Goal: Transaction & Acquisition: Purchase product/service

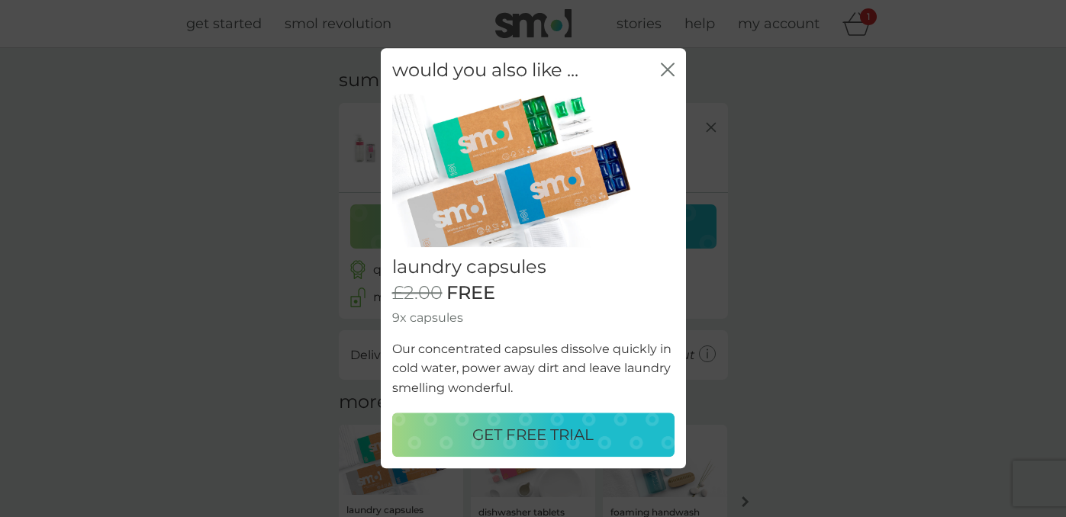
click at [506, 432] on p "GET FREE TRIAL" at bounding box center [532, 435] width 121 height 24
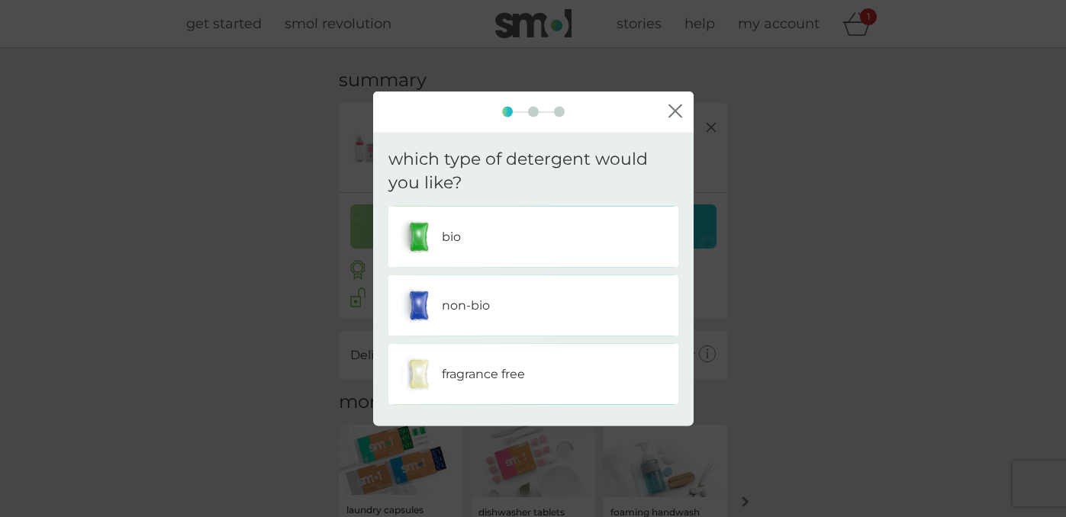
click at [535, 234] on div "bio" at bounding box center [533, 236] width 267 height 38
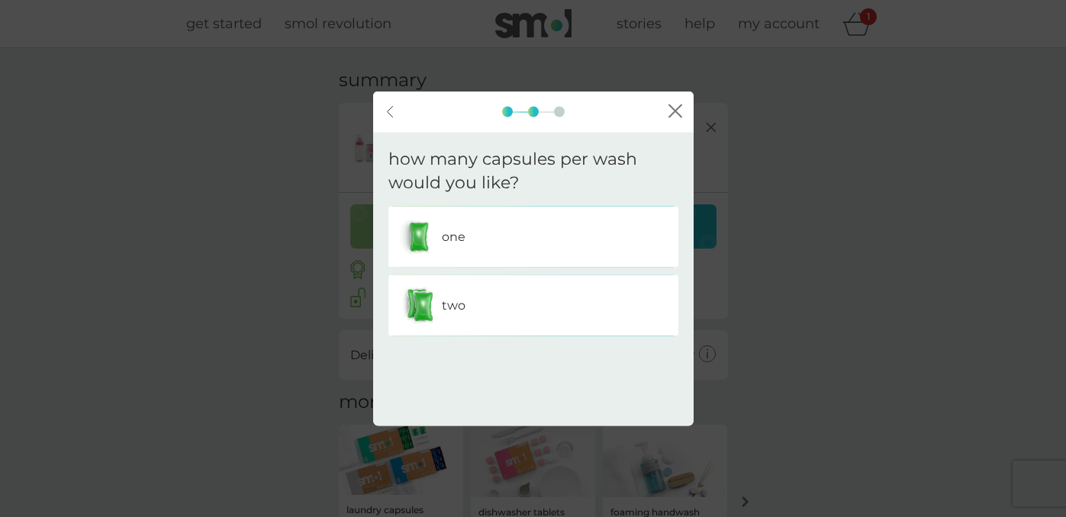
click at [543, 304] on div "two" at bounding box center [533, 305] width 267 height 38
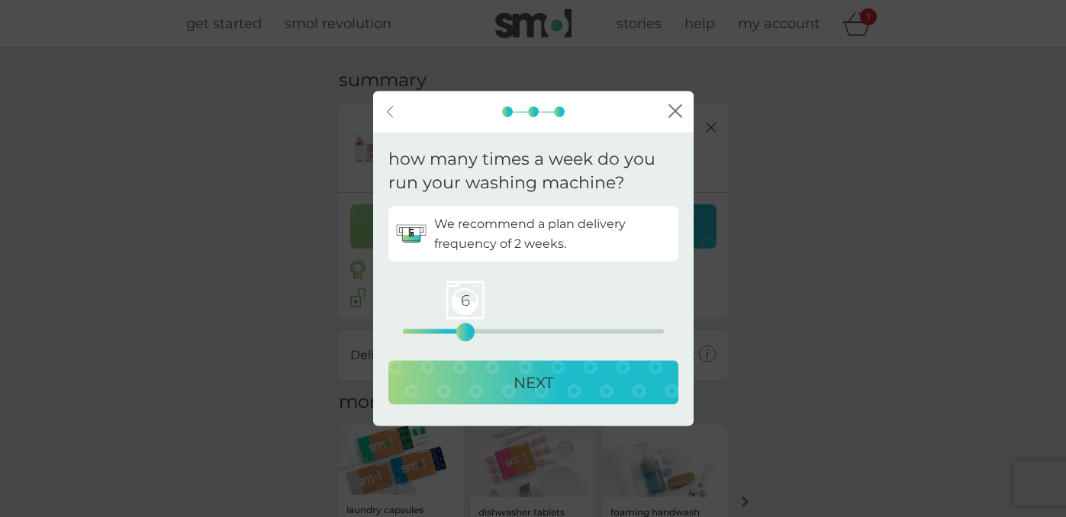
drag, startPoint x: 402, startPoint y: 330, endPoint x: 462, endPoint y: 331, distance: 60.3
click at [462, 331] on div "6" at bounding box center [465, 332] width 6 height 6
drag, startPoint x: 461, startPoint y: 334, endPoint x: 450, endPoint y: 334, distance: 11.4
click at [452, 334] on div "5" at bounding box center [455, 332] width 6 height 6
click at [526, 389] on p "NEXT" at bounding box center [533, 382] width 40 height 24
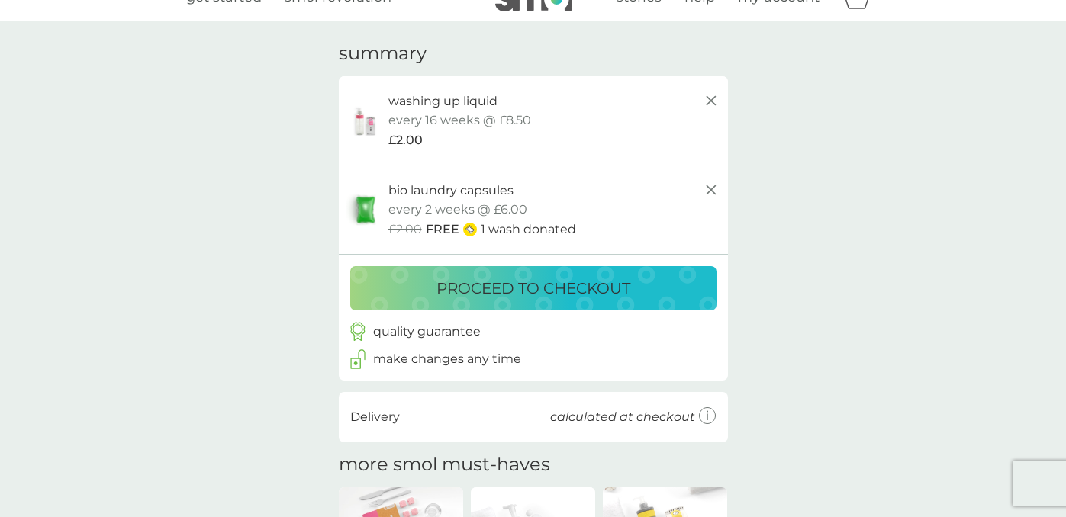
scroll to position [34, 0]
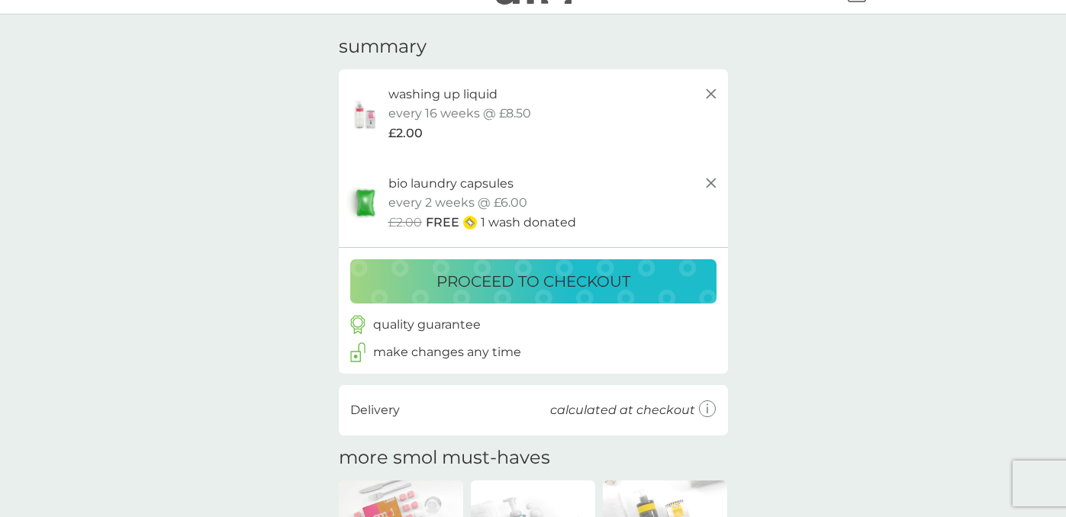
click at [712, 182] on icon at bounding box center [711, 183] width 18 height 18
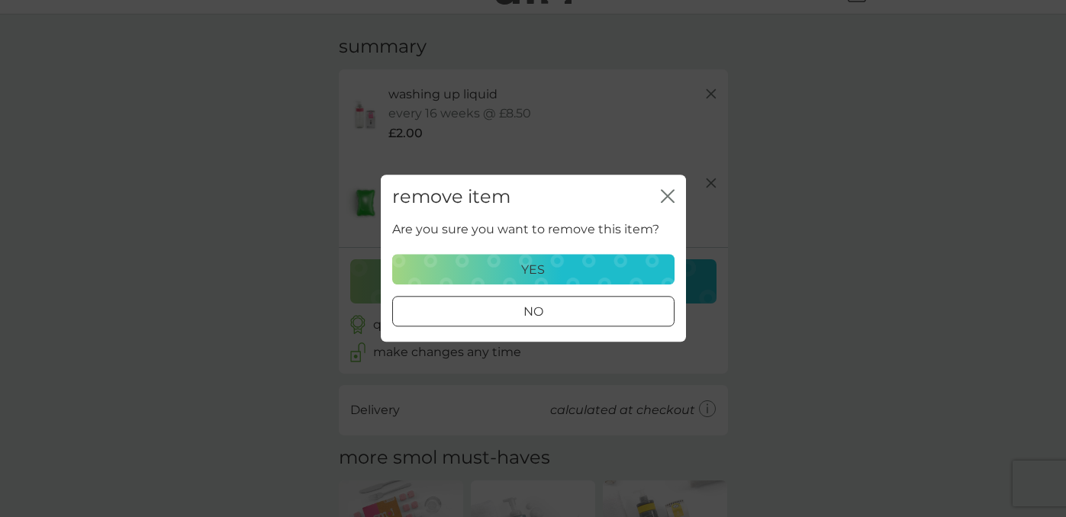
click at [580, 272] on div "yes" at bounding box center [533, 270] width 262 height 20
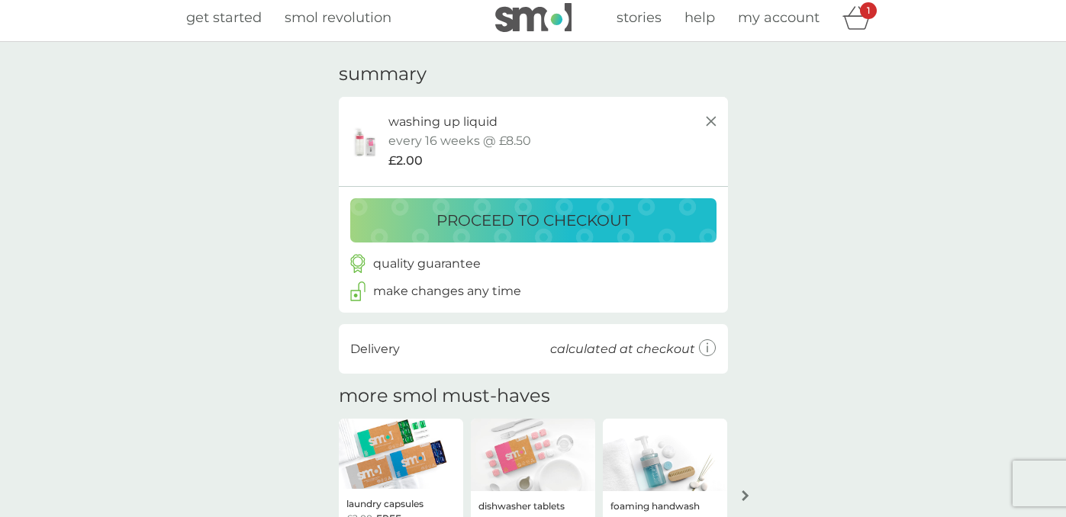
scroll to position [0, 0]
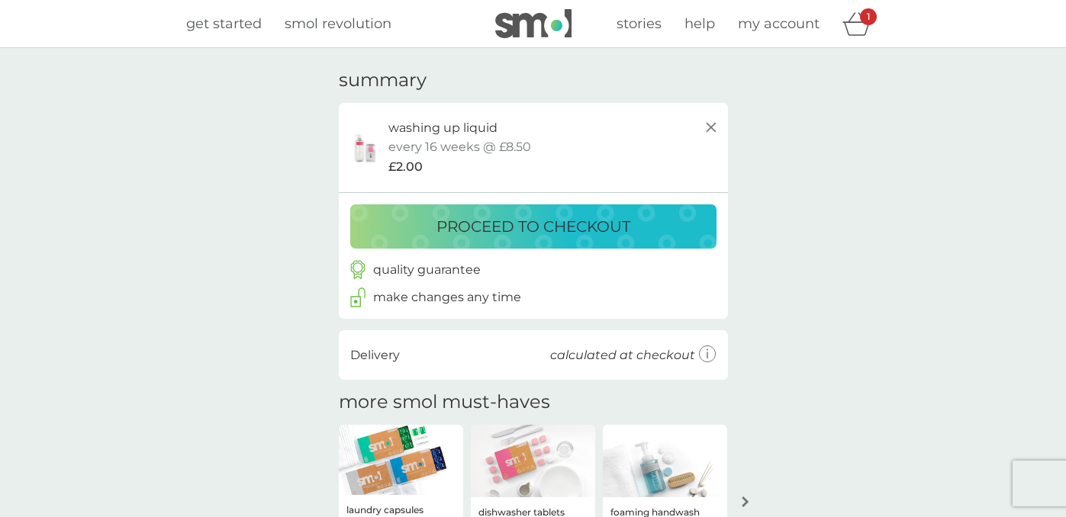
click at [760, 27] on span "my account" at bounding box center [779, 23] width 82 height 17
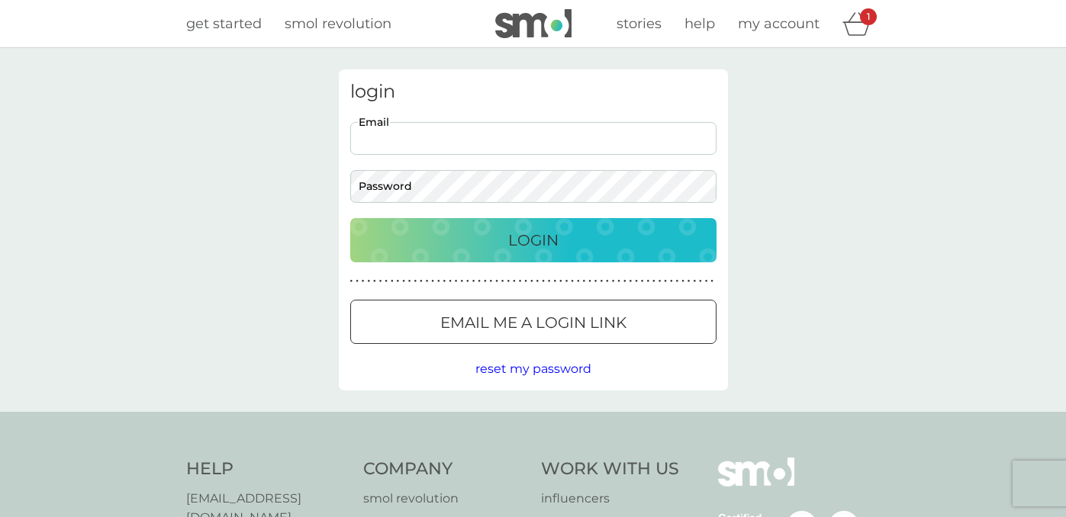
click at [561, 149] on input "Email" at bounding box center [533, 138] width 366 height 33
type input "atlasplacebills@gmail.com"
click at [513, 240] on p "Login" at bounding box center [533, 240] width 50 height 24
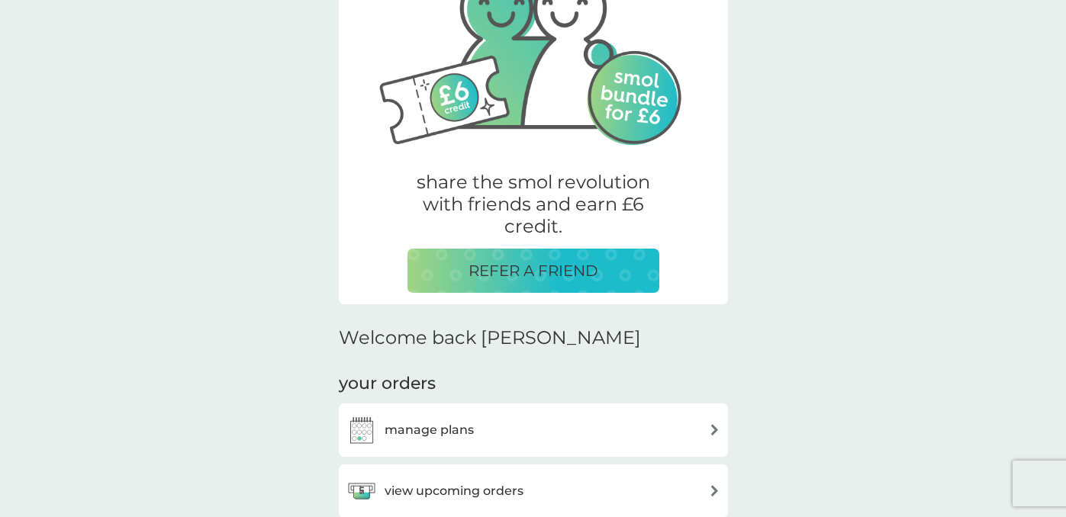
scroll to position [320, 0]
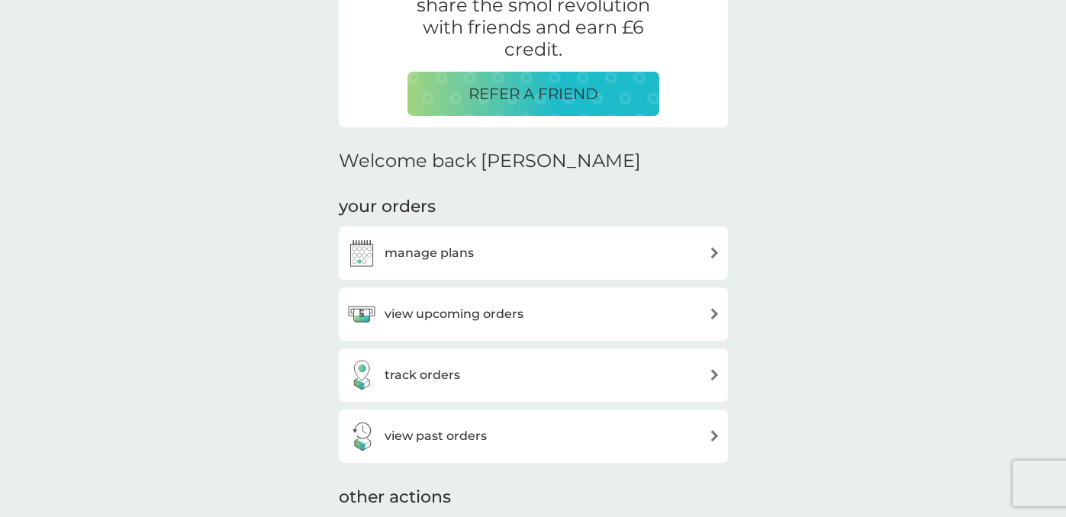
click at [497, 322] on h3 "view upcoming orders" at bounding box center [453, 314] width 139 height 20
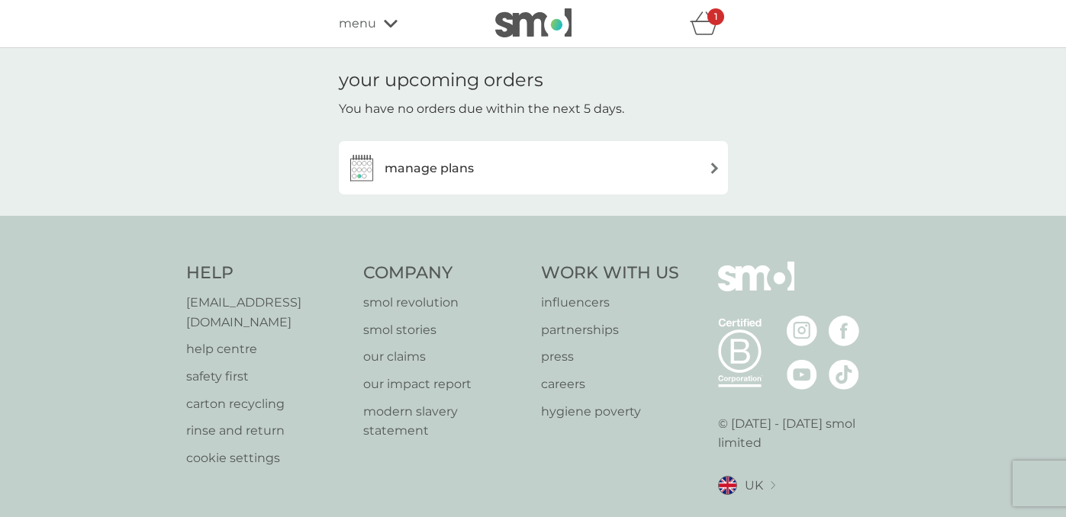
click at [515, 174] on div "manage plans" at bounding box center [533, 168] width 374 height 31
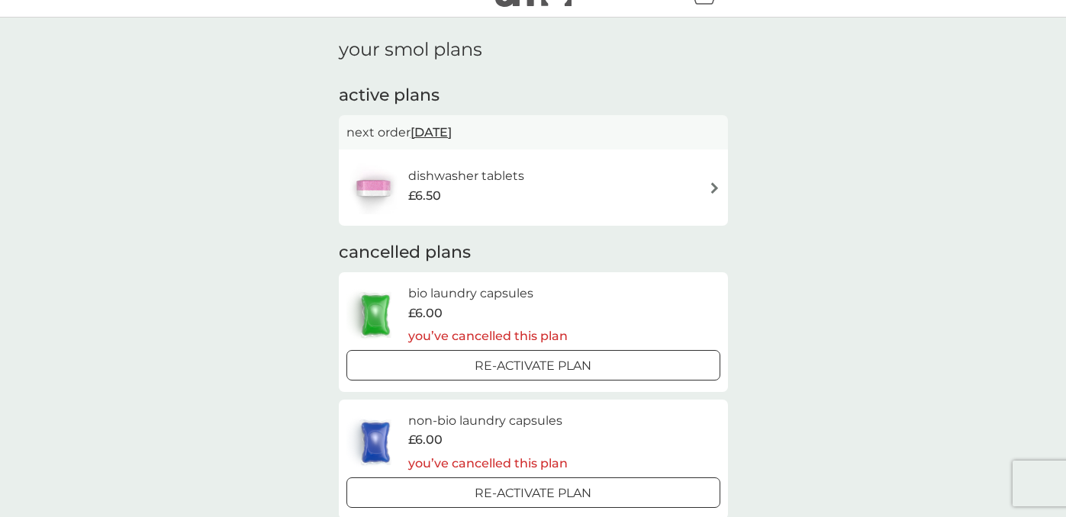
scroll to position [42, 0]
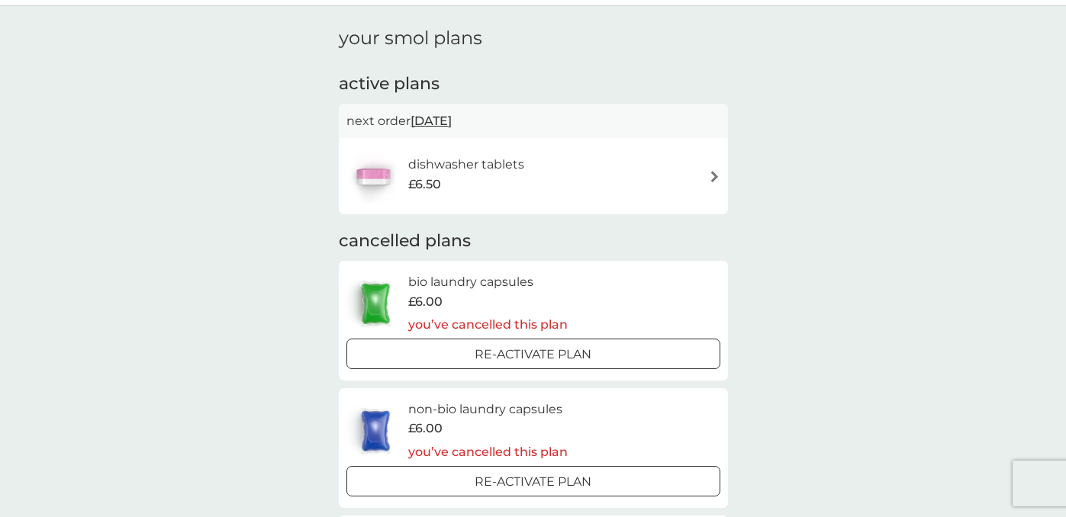
click at [566, 182] on div "dishwasher tablets £6.50" at bounding box center [533, 175] width 374 height 53
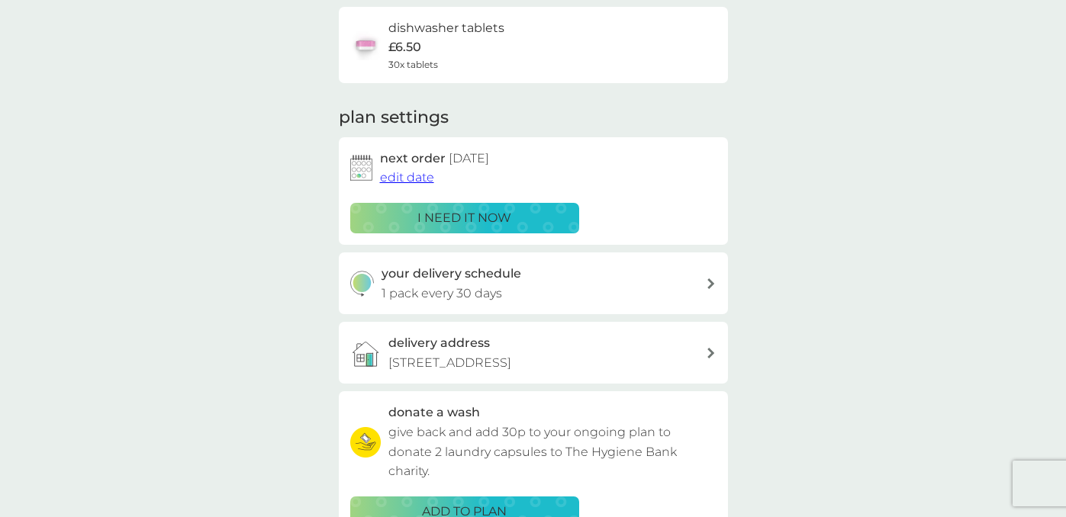
scroll to position [75, 0]
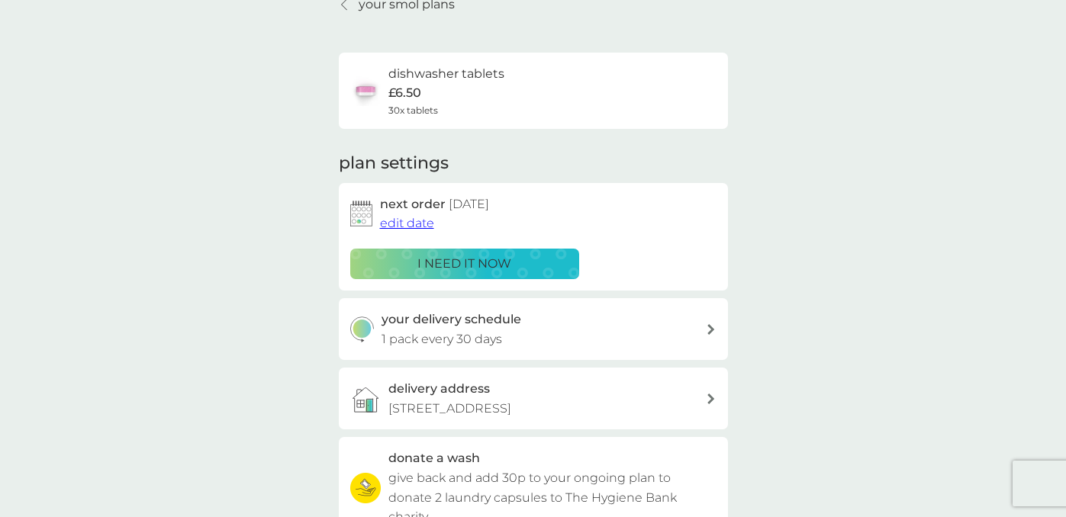
click at [500, 327] on h3 "your delivery schedule" at bounding box center [451, 320] width 140 height 20
select select "28"
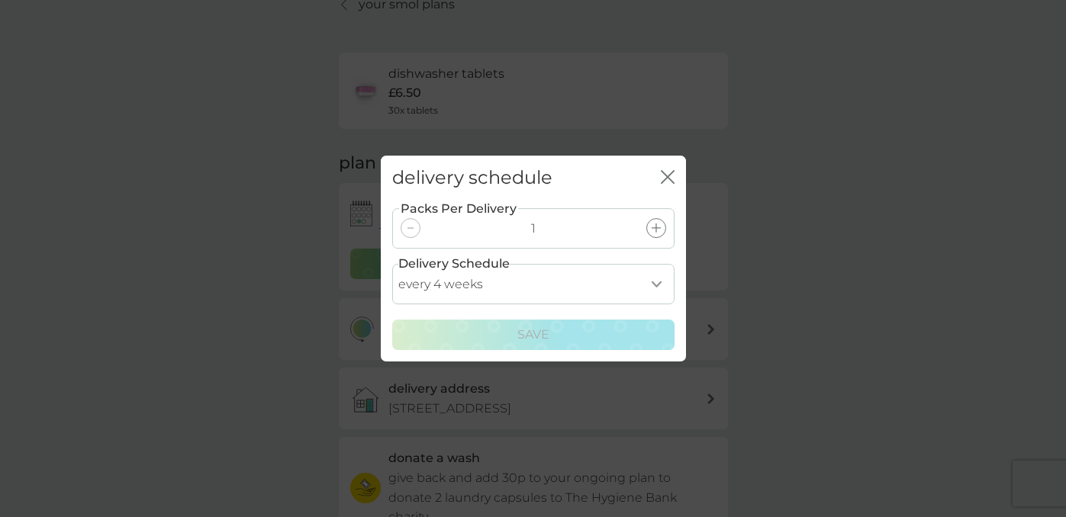
click at [666, 179] on icon "close" at bounding box center [668, 177] width 14 height 14
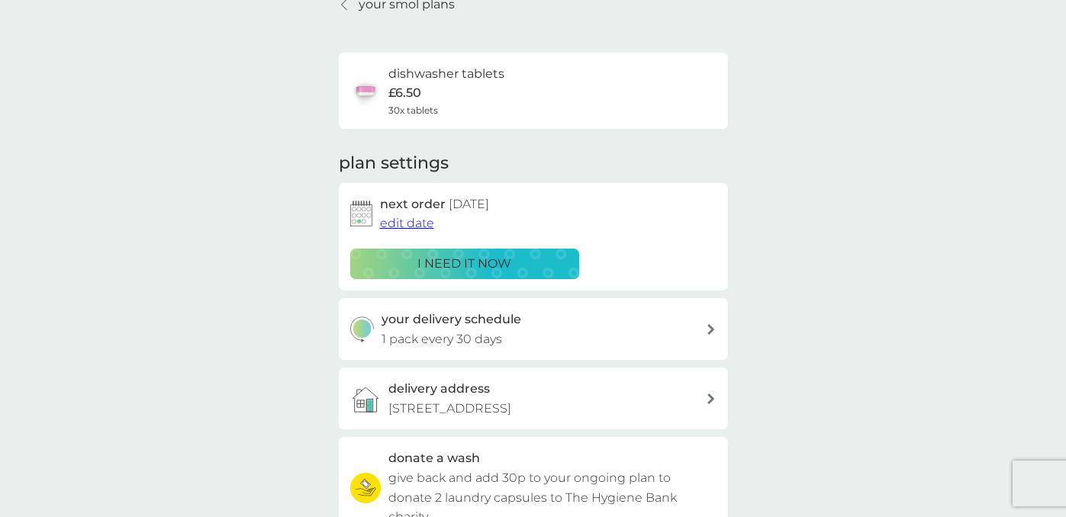
scroll to position [0, 0]
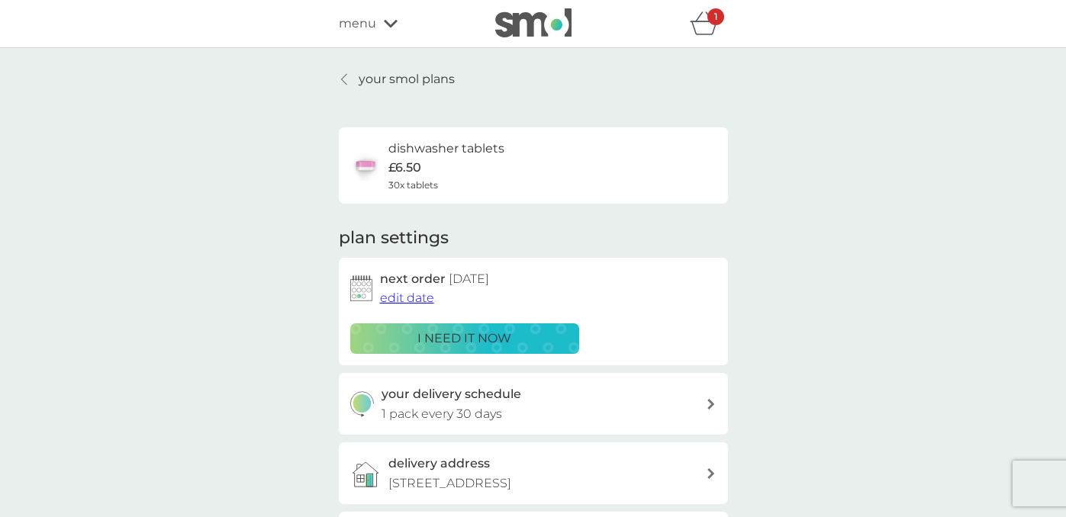
click at [398, 74] on p "your smol plans" at bounding box center [406, 79] width 96 height 20
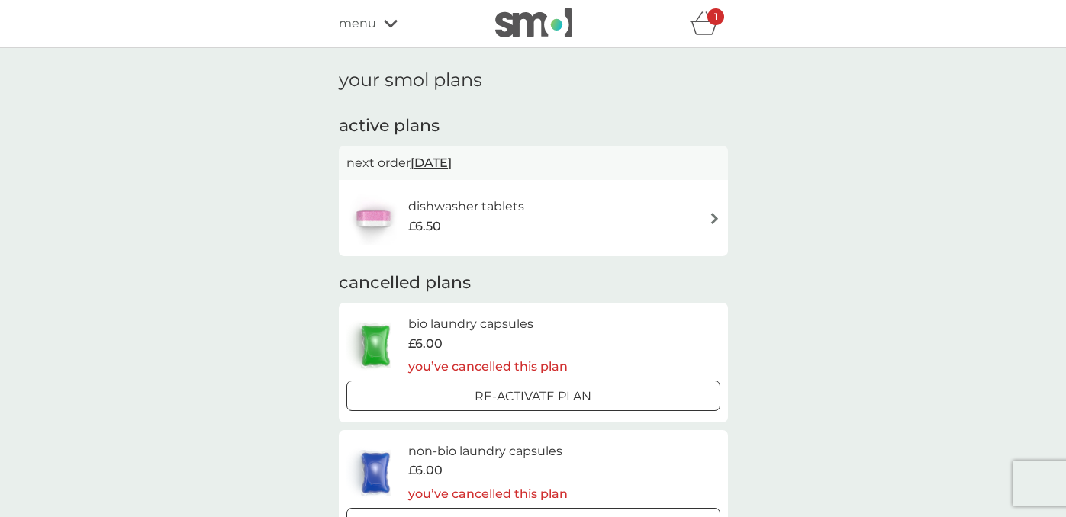
click at [368, 31] on span "menu" at bounding box center [357, 24] width 37 height 20
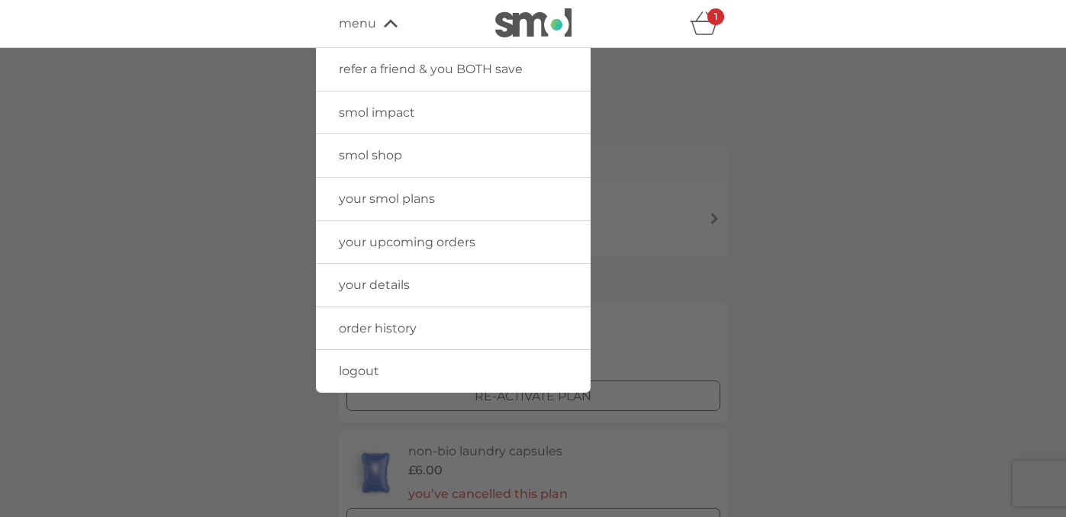
click at [359, 161] on span "smol shop" at bounding box center [370, 155] width 63 height 14
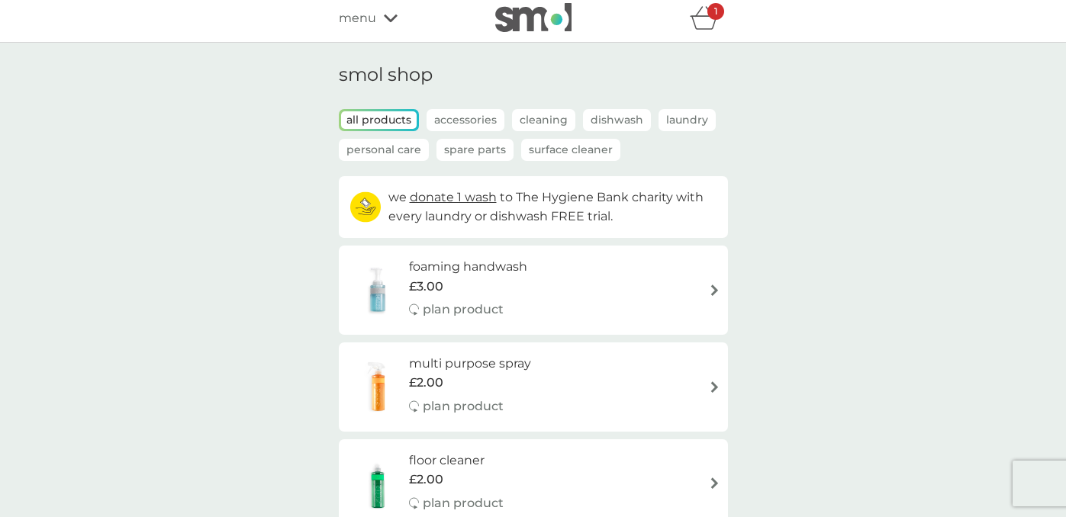
scroll to position [6, 0]
click at [620, 117] on p "Dishwash" at bounding box center [617, 119] width 68 height 22
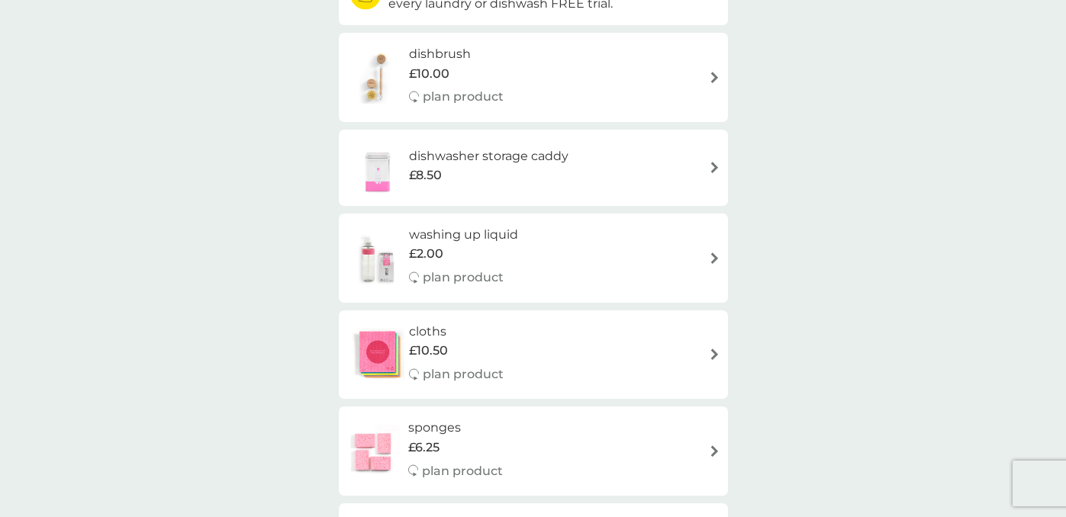
scroll to position [298, 0]
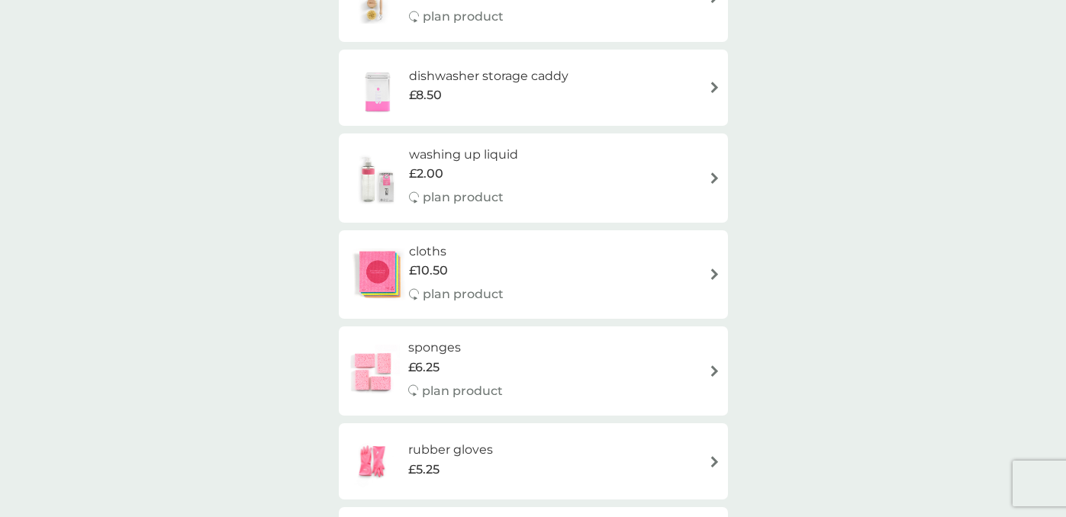
click at [572, 185] on div "washing up liquid £2.00 plan product" at bounding box center [533, 178] width 374 height 66
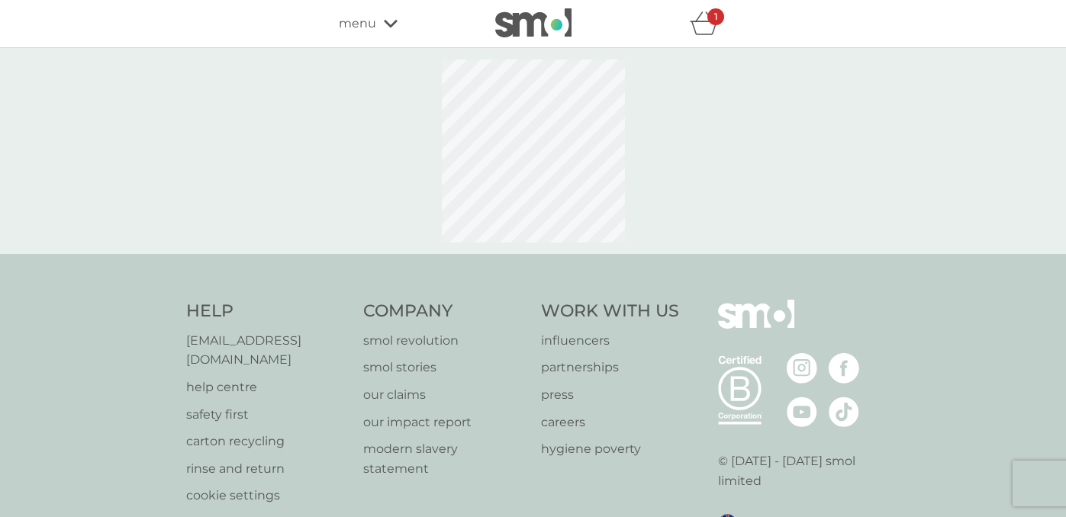
select select "112"
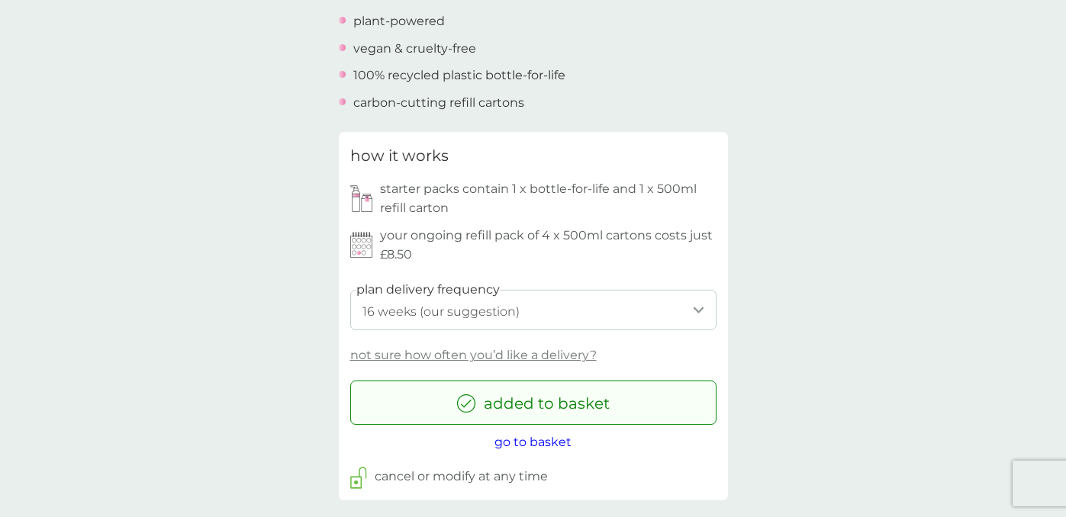
scroll to position [667, 0]
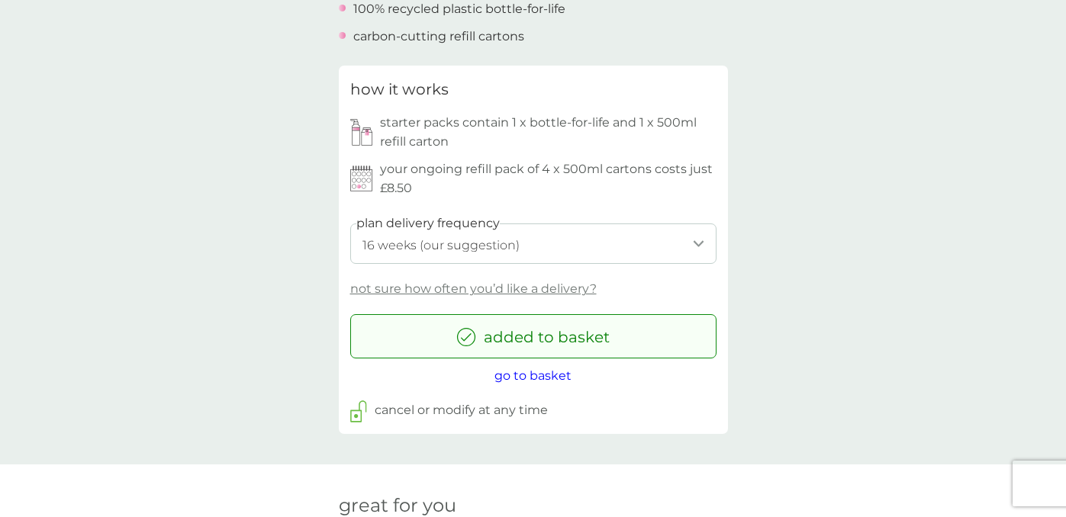
click at [523, 379] on span "go to basket" at bounding box center [532, 375] width 77 height 14
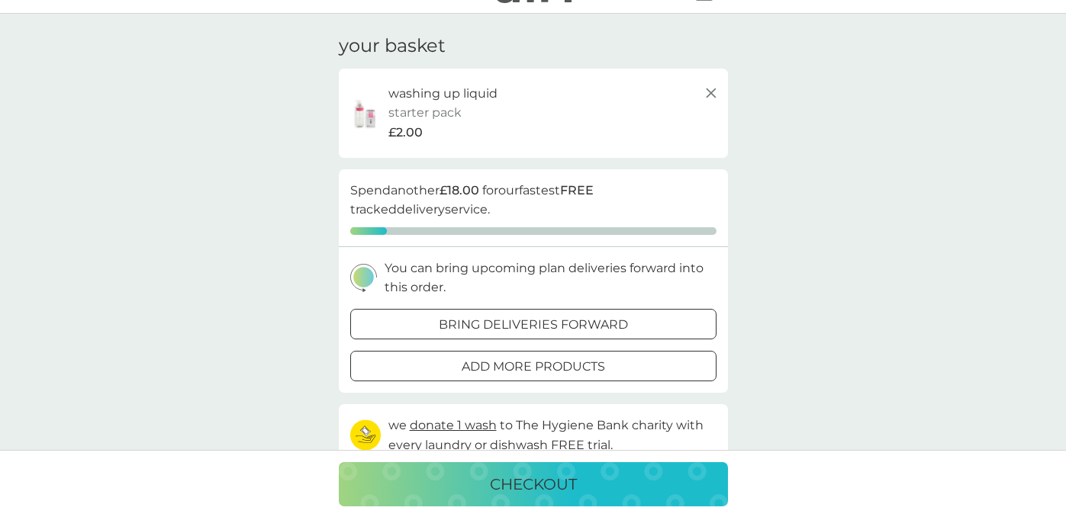
scroll to position [40, 0]
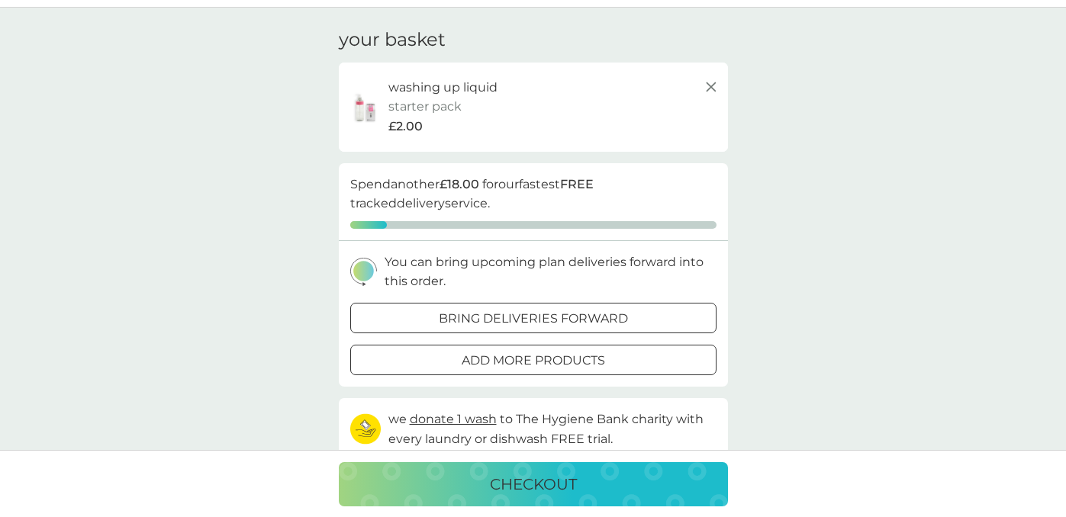
click at [527, 320] on div at bounding box center [533, 318] width 55 height 16
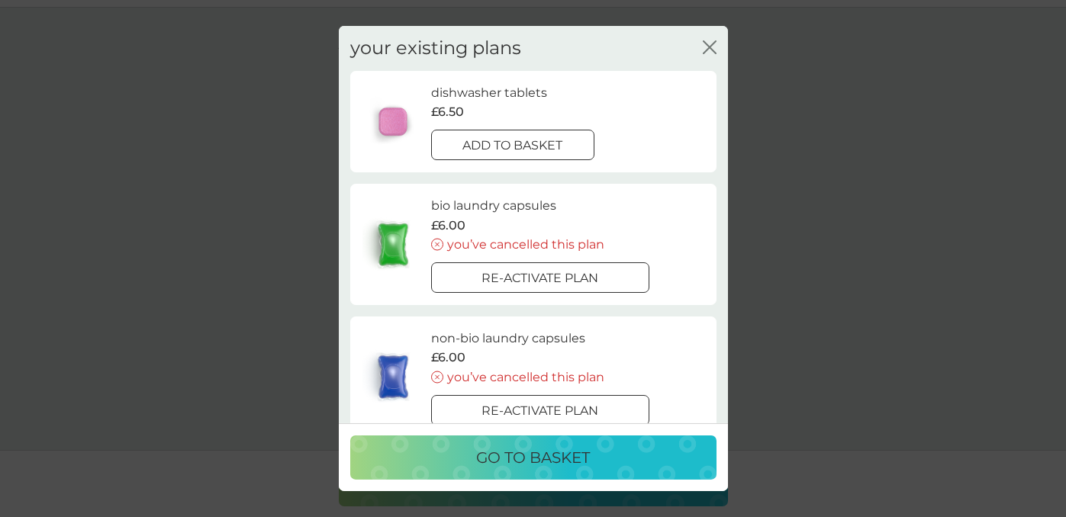
click at [542, 149] on p "add to basket" at bounding box center [512, 146] width 100 height 20
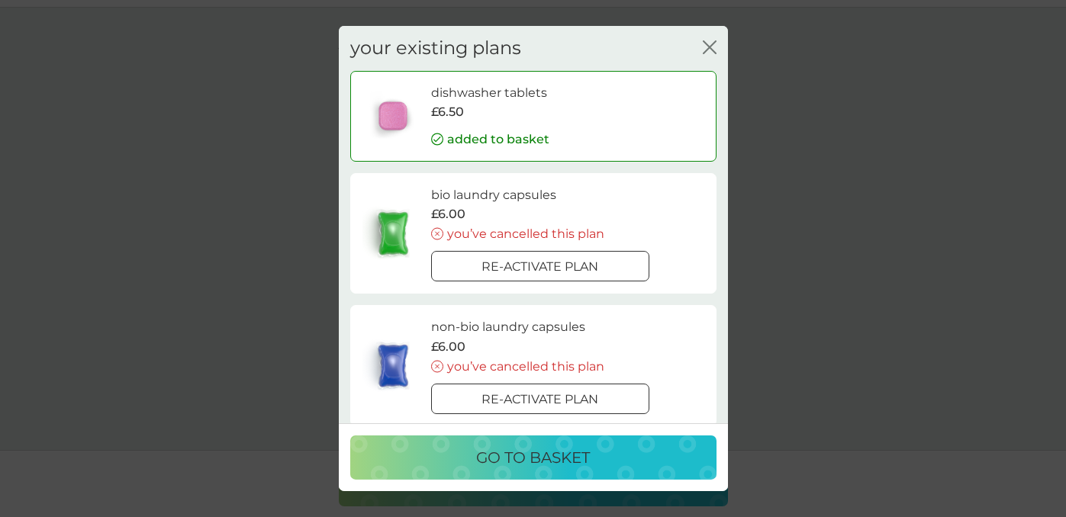
click at [709, 50] on icon "close" at bounding box center [709, 47] width 14 height 14
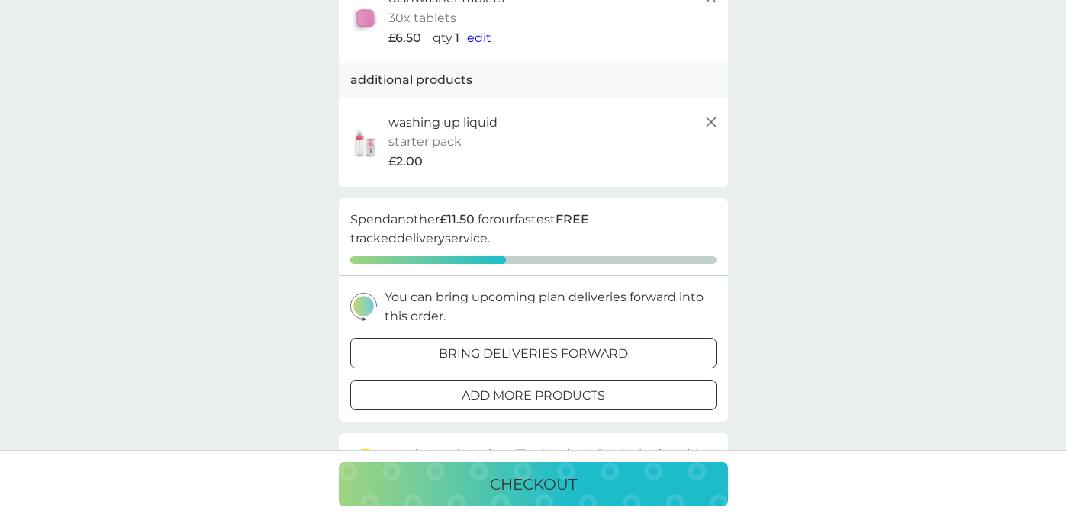
scroll to position [68, 0]
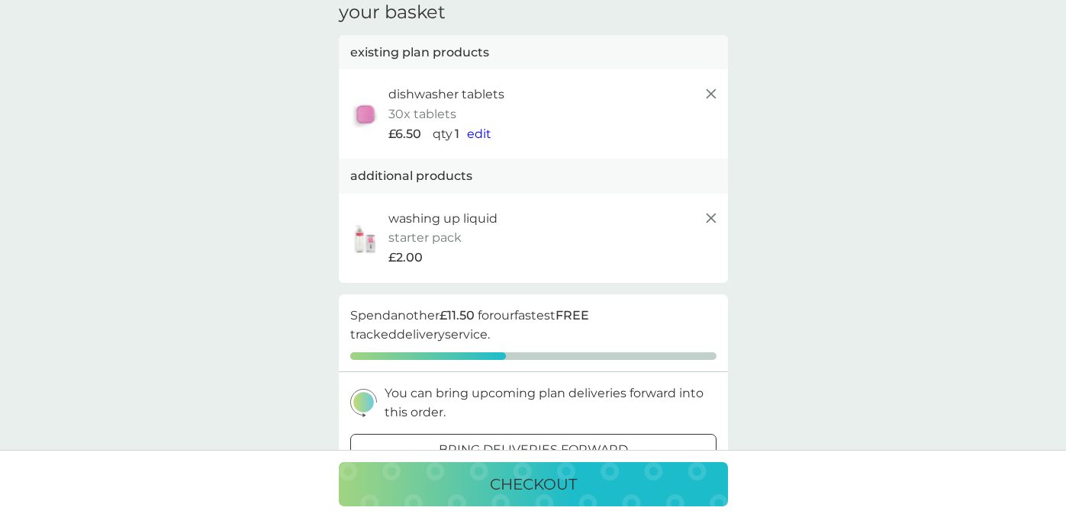
click at [709, 93] on line at bounding box center [710, 93] width 9 height 9
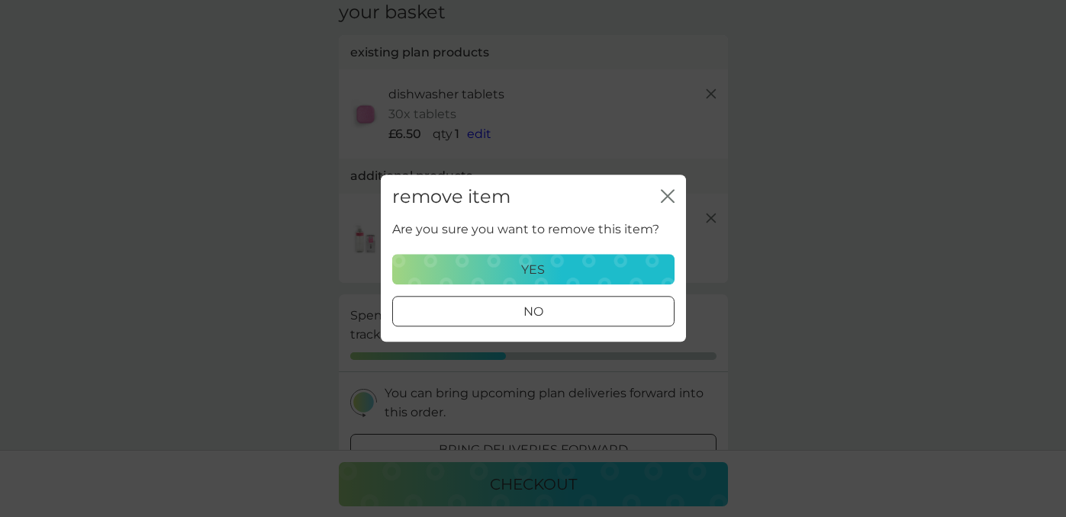
click at [539, 278] on p "yes" at bounding box center [533, 270] width 24 height 20
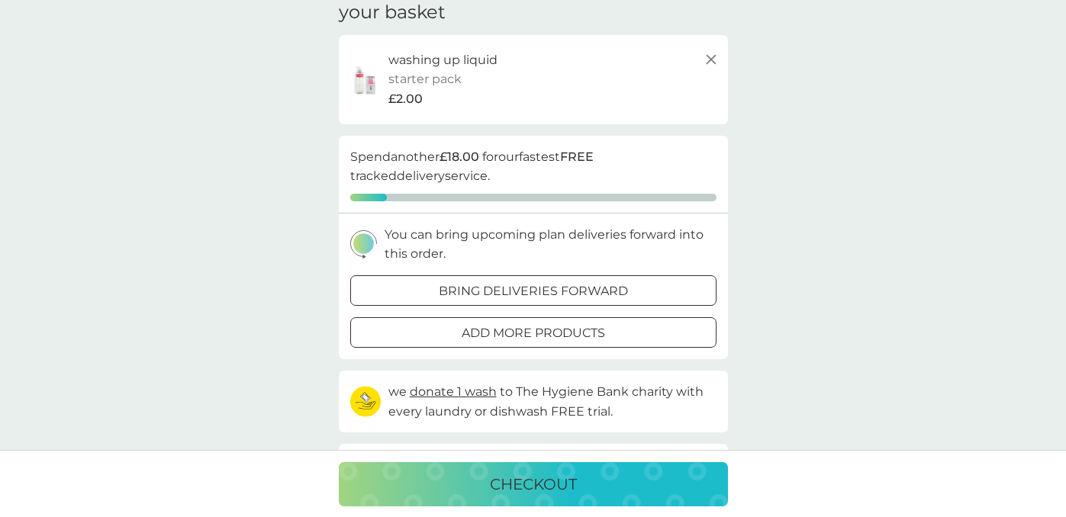
scroll to position [66, 0]
click at [517, 487] on p "checkout" at bounding box center [533, 484] width 87 height 24
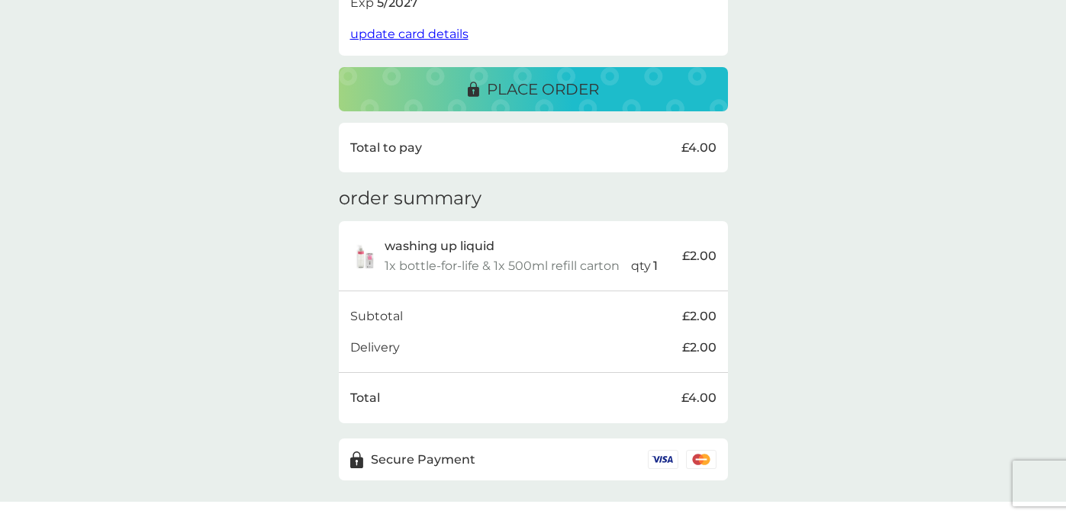
scroll to position [366, 0]
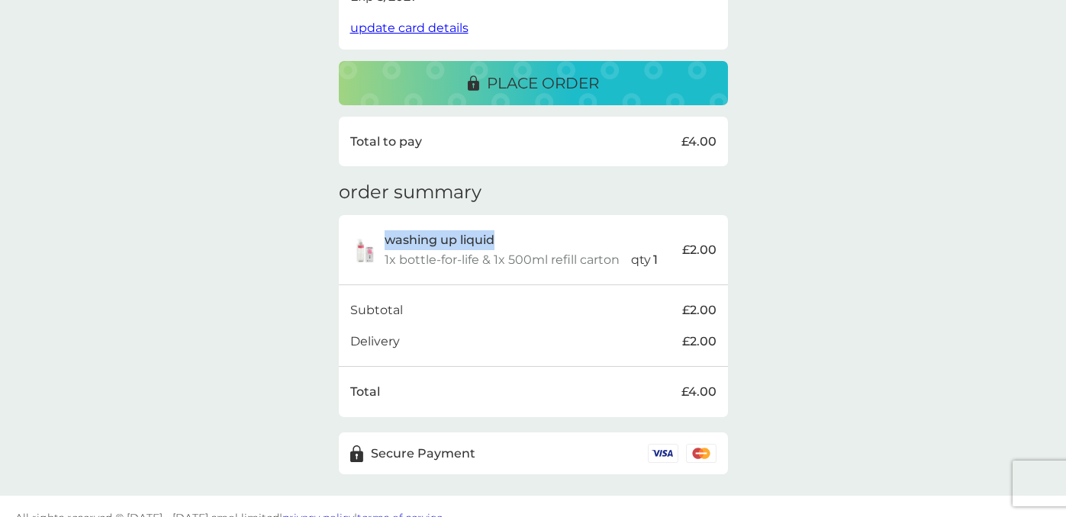
drag, startPoint x: 384, startPoint y: 239, endPoint x: 503, endPoint y: 242, distance: 119.8
click at [503, 242] on div "washing up liquid" at bounding box center [532, 240] width 297 height 20
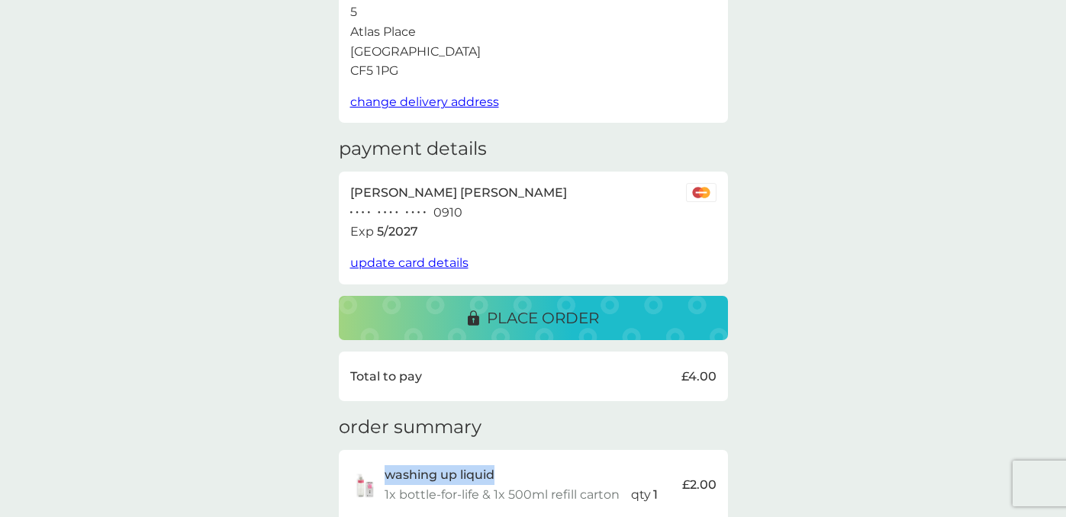
scroll to position [0, 0]
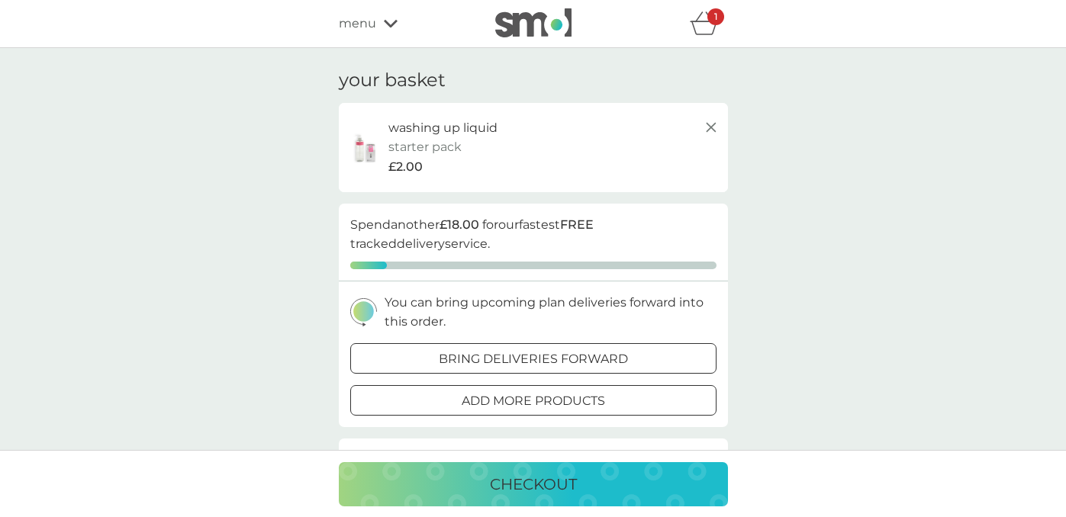
scroll to position [66, 0]
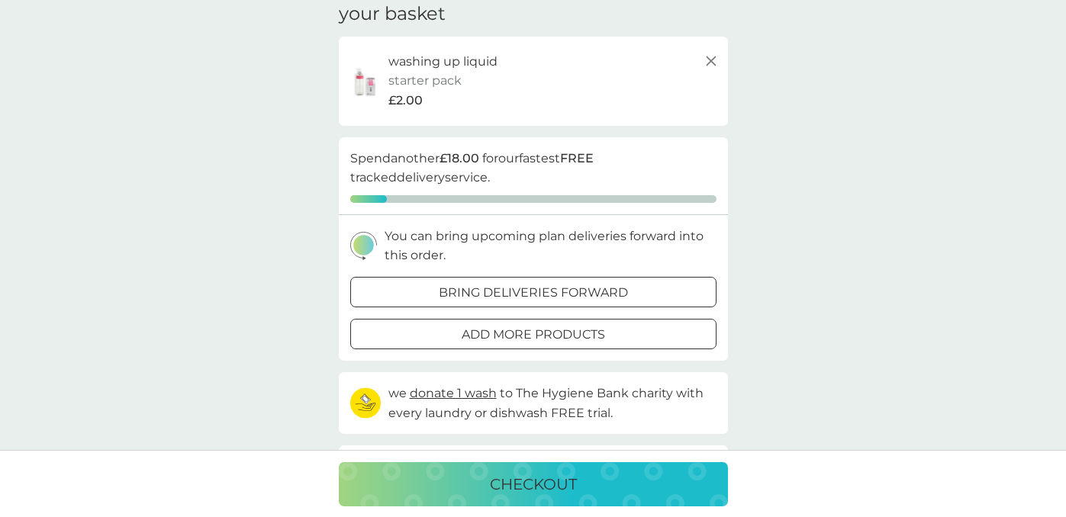
click at [480, 479] on div "checkout" at bounding box center [533, 484] width 358 height 24
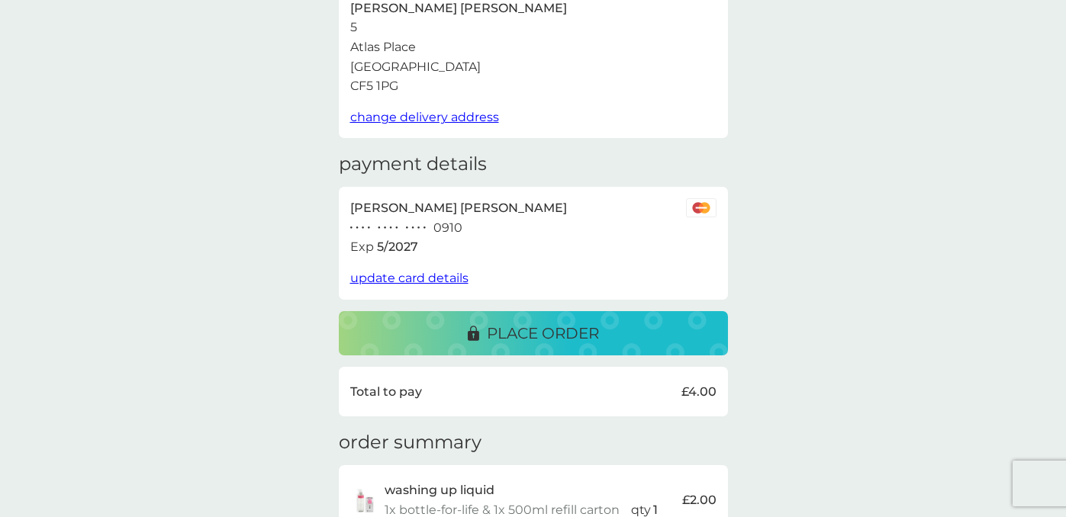
scroll to position [194, 0]
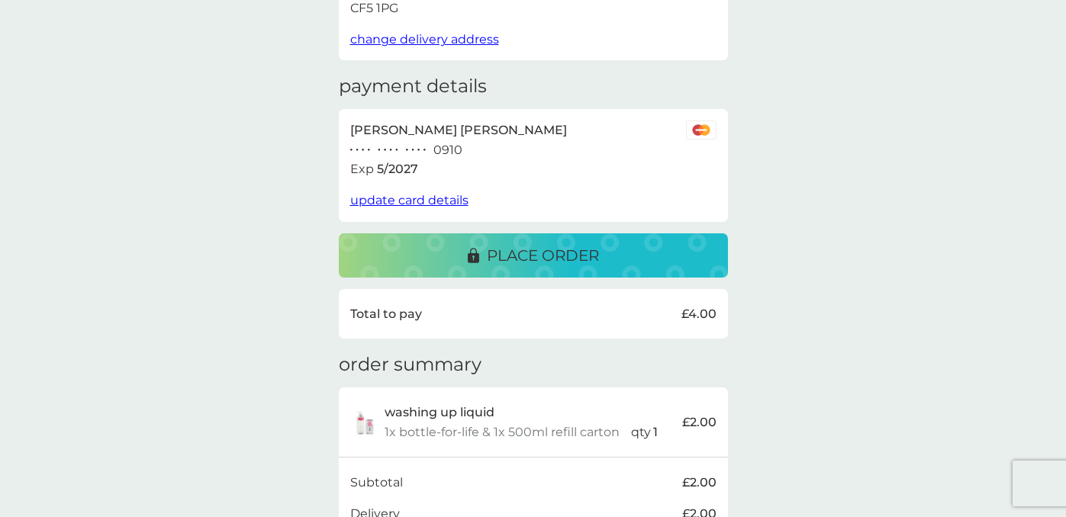
click at [520, 252] on p "place order" at bounding box center [543, 255] width 112 height 24
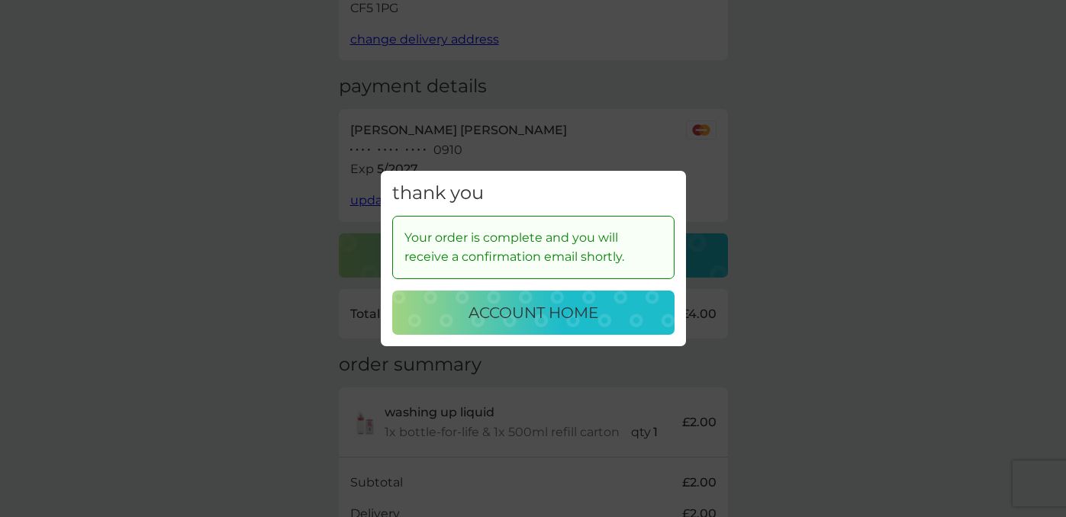
click at [495, 307] on p "account home" at bounding box center [533, 313] width 130 height 24
